Goal: Transaction & Acquisition: Purchase product/service

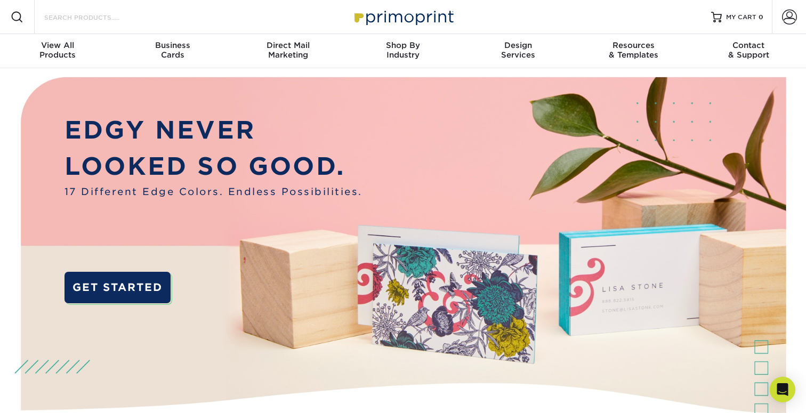
click at [124, 18] on input "Search Products" at bounding box center [95, 17] width 104 height 13
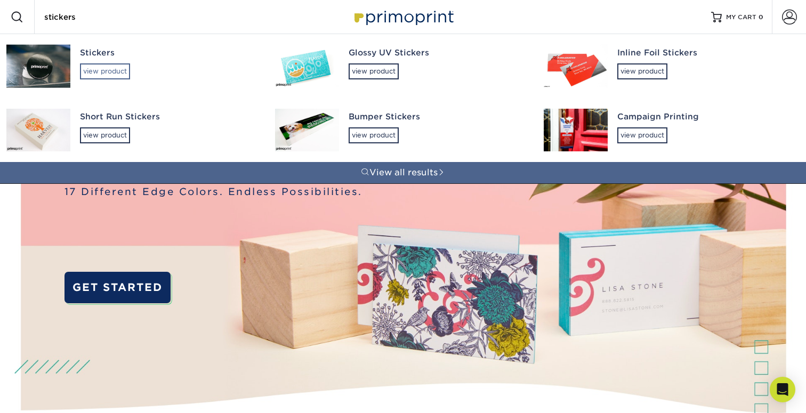
type input "stickers"
click at [95, 77] on div "view product" at bounding box center [105, 71] width 50 height 16
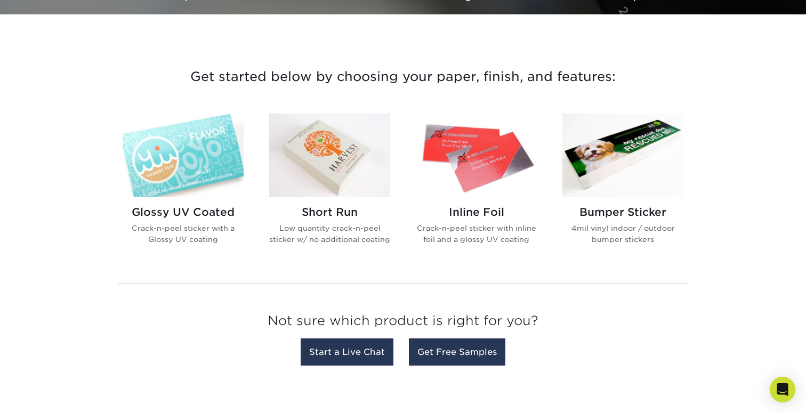
scroll to position [354, 0]
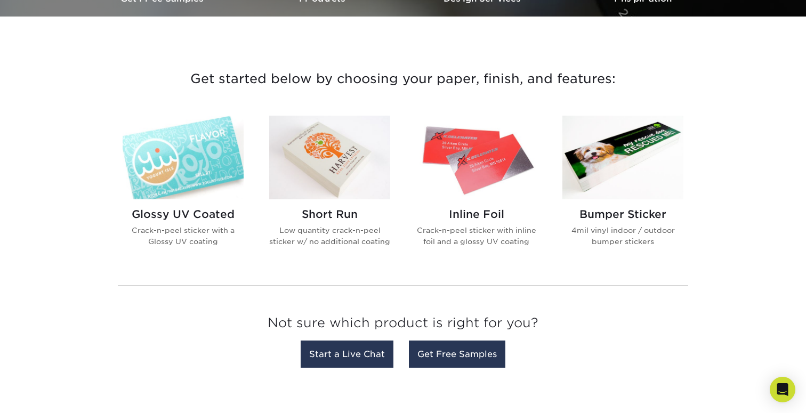
click at [178, 208] on h2 "Glossy UV Coated" at bounding box center [183, 214] width 121 height 13
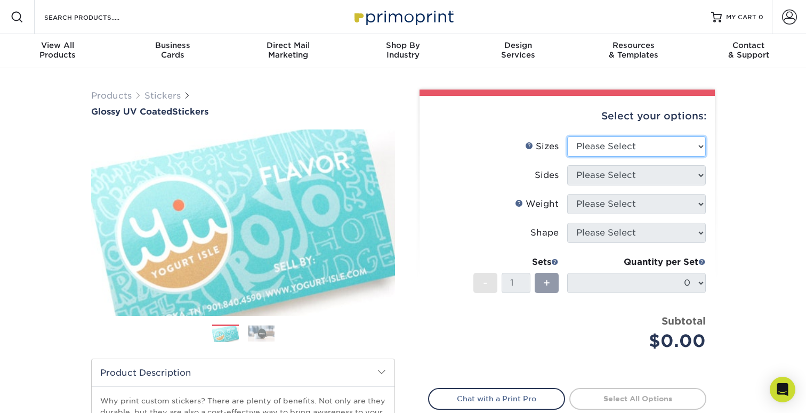
click at [624, 143] on select "Please Select 1.5" x 2.5" 2" x 2" 2" x 3" 2" x 3.5" 2" x 4" 2" x 8" 2.12" x 5.5…" at bounding box center [636, 146] width 139 height 20
select select "2.00x3.00"
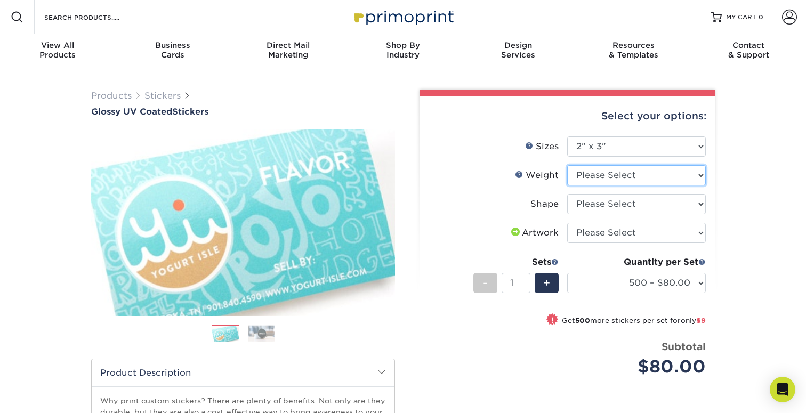
click at [601, 178] on select "Please Select Crack and Peel" at bounding box center [636, 175] width 139 height 20
click at [684, 175] on select "Please Select Crack and Peel" at bounding box center [636, 175] width 139 height 20
select select "Crack and Peel"
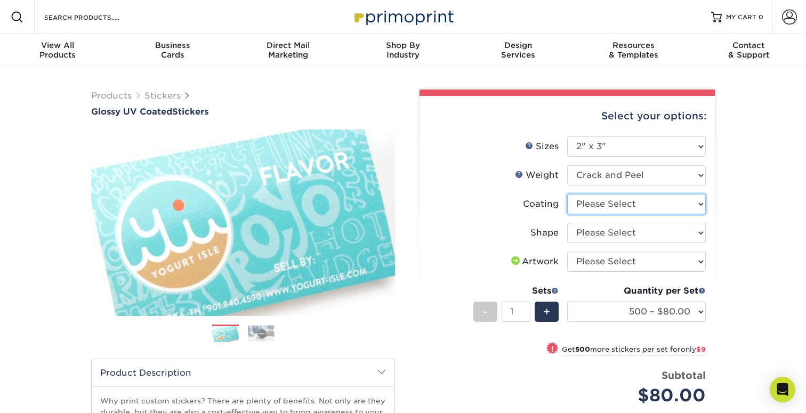
click at [655, 201] on select at bounding box center [636, 204] width 139 height 20
select select "1e8116af-acfc-44b1-83dc-8181aa338834"
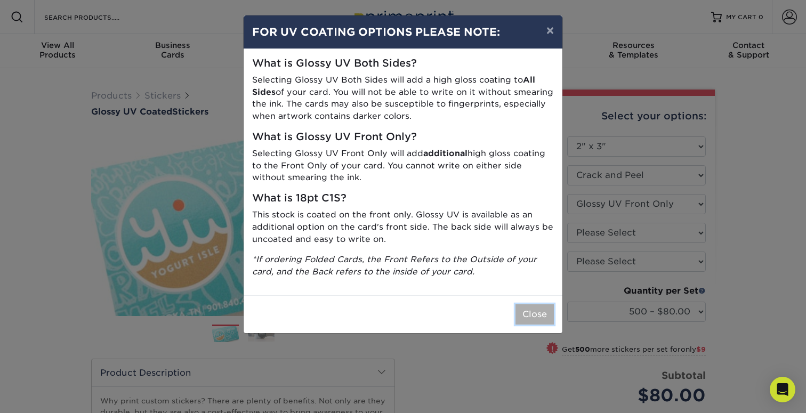
click at [535, 313] on button "Close" at bounding box center [534, 314] width 38 height 20
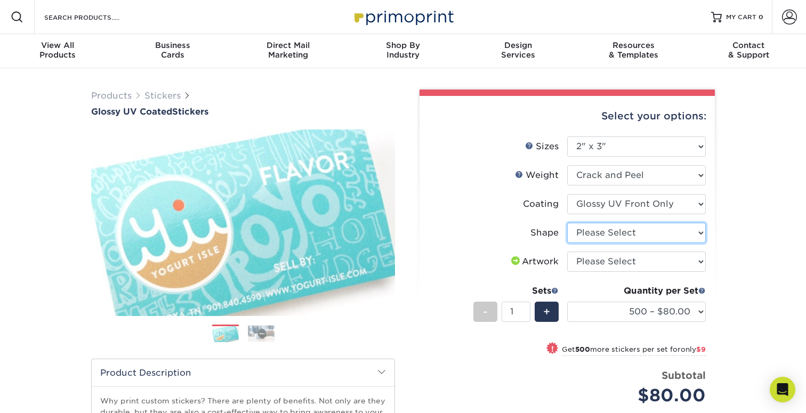
click at [589, 231] on select "Please Select Standard" at bounding box center [636, 233] width 139 height 20
select select "standard"
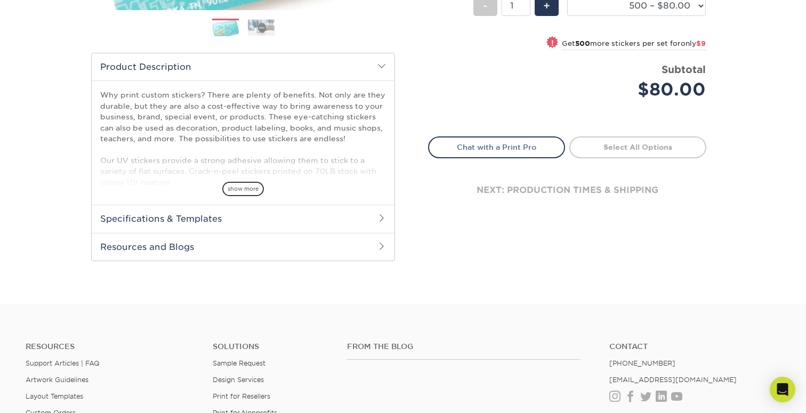
scroll to position [313, 0]
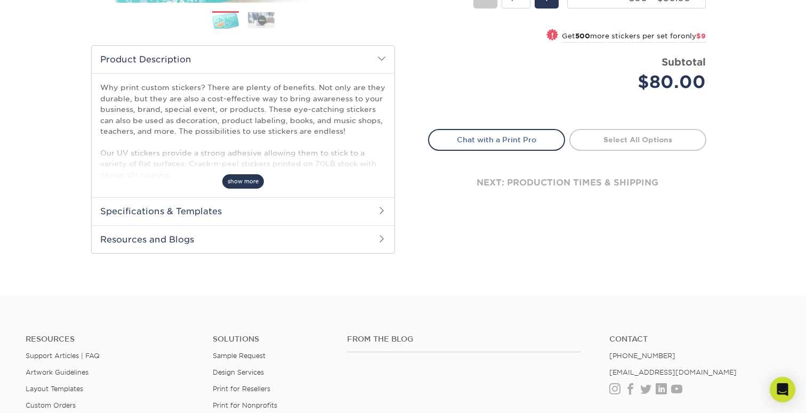
click at [252, 175] on span "show more" at bounding box center [243, 181] width 42 height 14
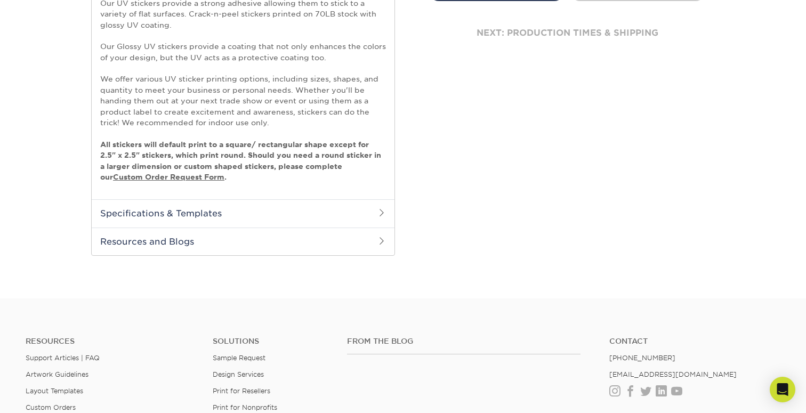
scroll to position [482, 0]
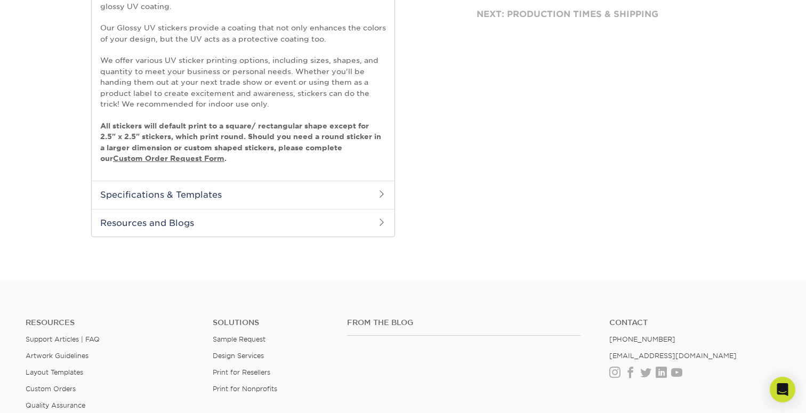
click at [247, 197] on h2 "Specifications & Templates" at bounding box center [243, 195] width 303 height 28
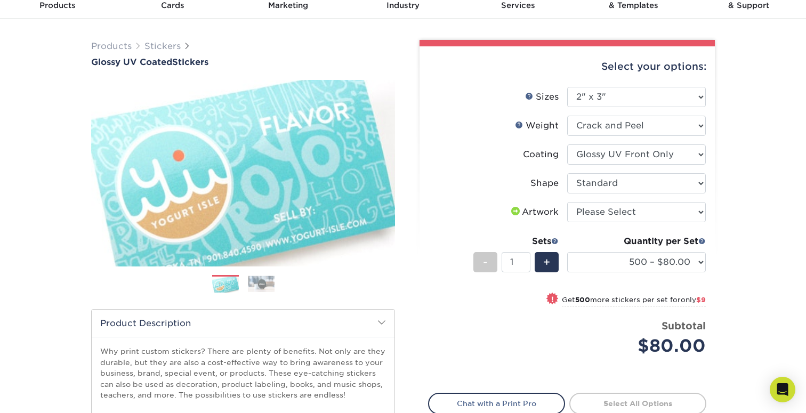
scroll to position [51, 0]
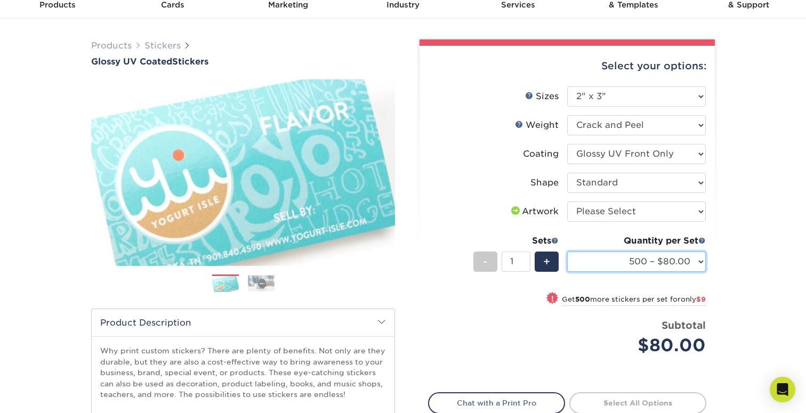
click at [692, 261] on select "500 – $80.00 1000 – $89.00 2500 – $153.00 5000 – $248.00 10000 – $489.00 15000 …" at bounding box center [636, 262] width 139 height 20
